Goal: Task Accomplishment & Management: Manage account settings

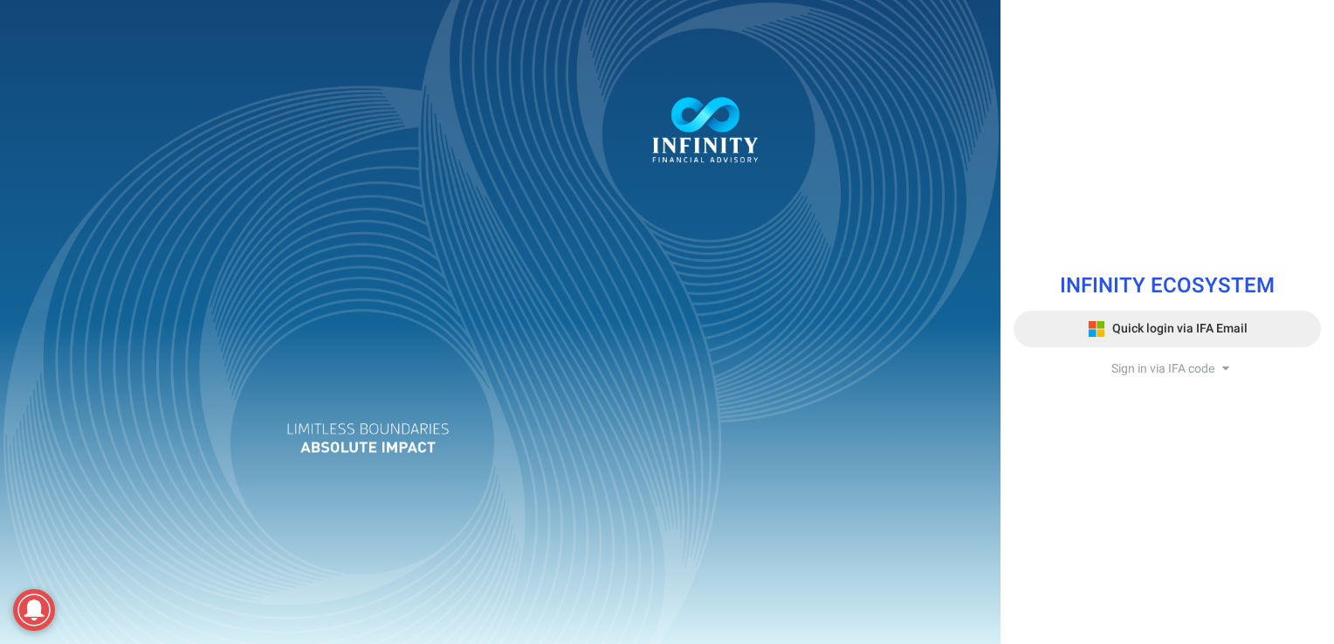
click at [1156, 321] on span "Quick login via IFA Email" at bounding box center [1179, 329] width 135 height 18
click at [1132, 320] on button "Quick login via IFA Email" at bounding box center [1167, 329] width 307 height 37
click at [1196, 335] on span "Quick login via IFA Email" at bounding box center [1179, 329] width 135 height 18
